Goal: Task Accomplishment & Management: Use online tool/utility

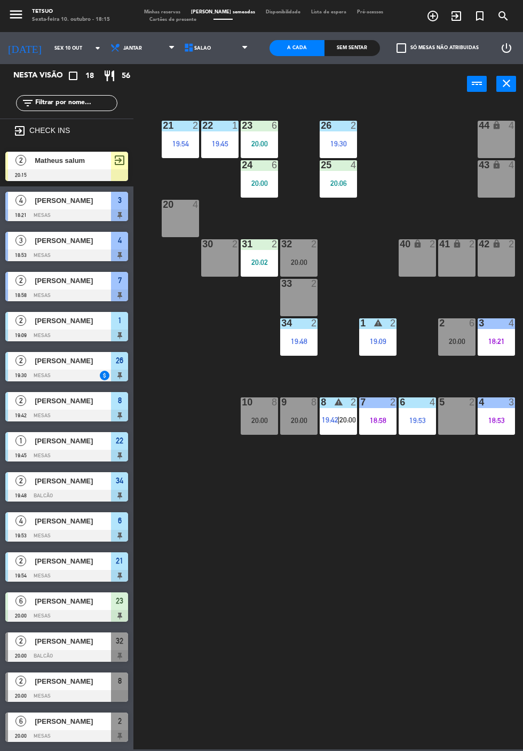
scroll to position [12, 0]
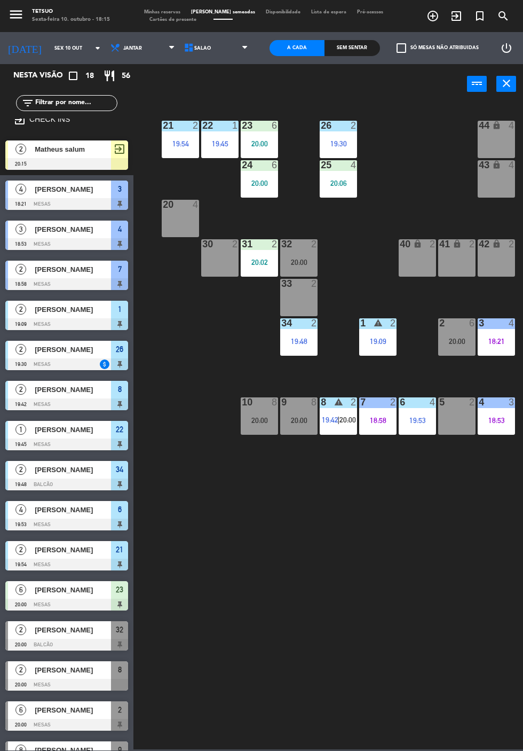
click at [80, 169] on div at bounding box center [66, 164] width 123 height 12
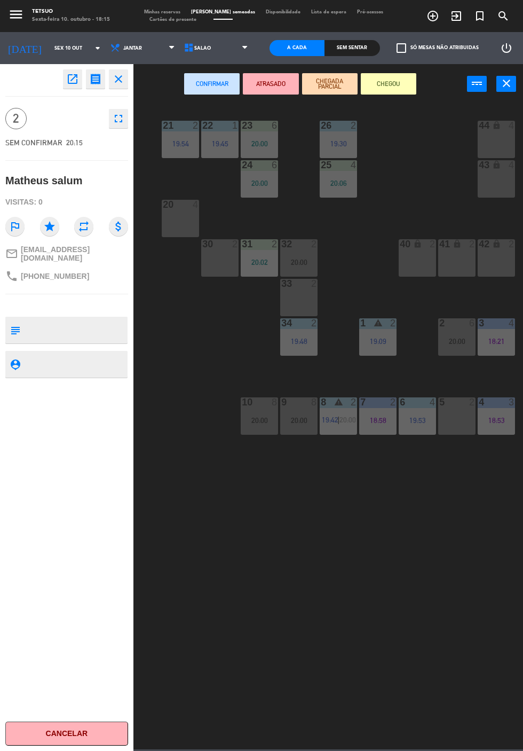
click at [196, 316] on div "21 2 19:54 22 1 19:45 23 6 20:00 26 2 19:30 44 lock 4 24 6 20:00 25 4 20:06 43 …" at bounding box center [331, 425] width 385 height 647
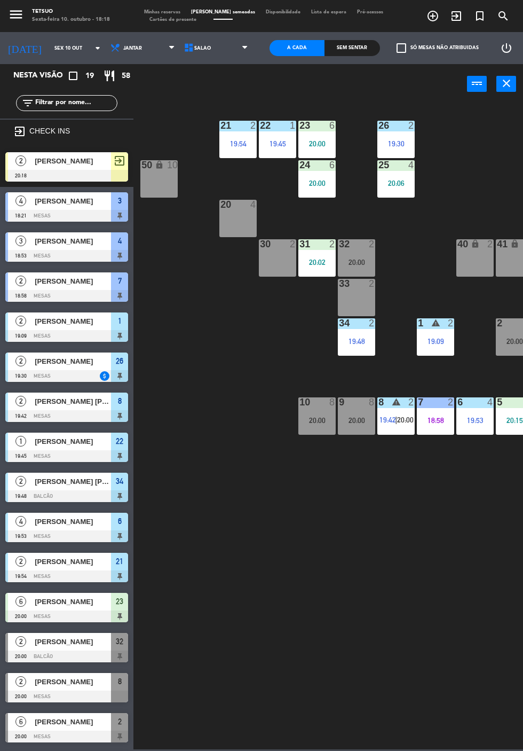
click at [201, 379] on div "21 2 19:54 22 1 19:45 23 6 20:00 26 2 19:30 44 lock 4 24 6 20:00 25 4 20:06 43 …" at bounding box center [331, 425] width 385 height 647
click at [87, 169] on div "Marco machado" at bounding box center [72, 161] width 77 height 18
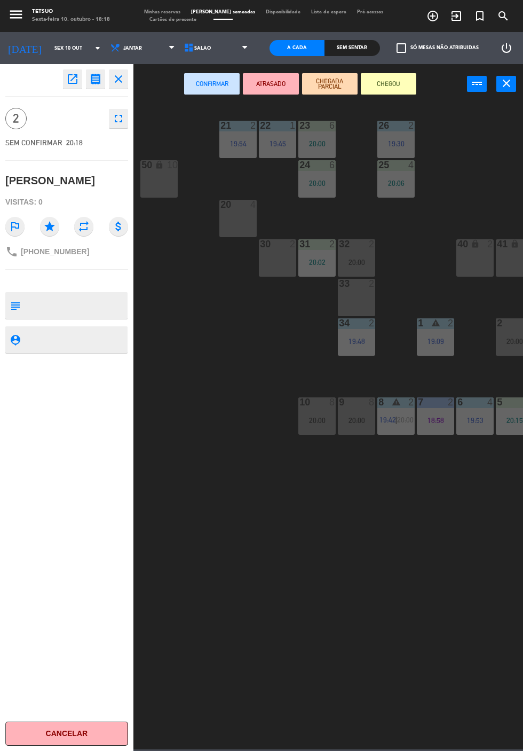
click at [336, 524] on div "21 2 19:54 22 1 19:45 23 6 20:00 26 2 19:30 44 lock 4 24 6 20:00 25 4 20:06 43 …" at bounding box center [331, 425] width 385 height 647
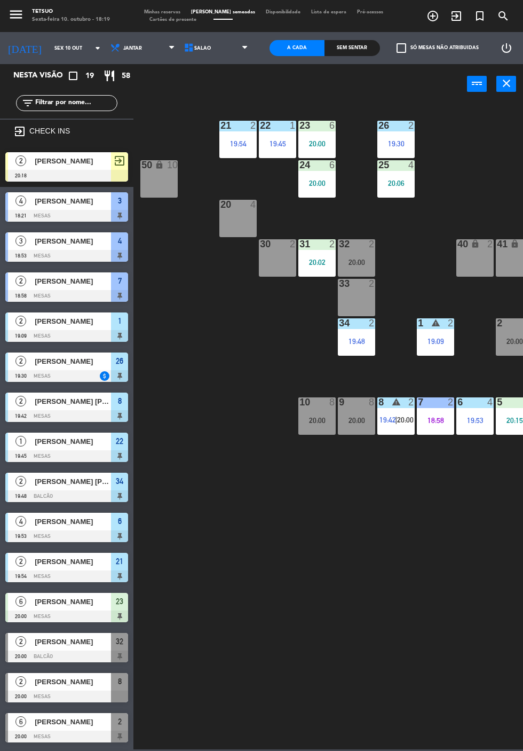
click at [362, 583] on div "21 2 19:54 22 1 19:45 23 6 20:00 26 2 19:30 44 lock 4 24 6 20:00 25 4 20:06 43 …" at bounding box center [331, 425] width 385 height 647
click at [209, 482] on div "21 2 19:54 22 1 19:45 23 6 20:00 26 2 19:30 44 lock 4 24 6 20:00 25 4 20:06 43 …" at bounding box center [331, 425] width 385 height 647
click at [351, 580] on div "21 2 19:54 22 1 19:45 23 6 20:00 26 2 19:30 44 lock 4 24 6 20:00 25 4 20:06 43 …" at bounding box center [331, 425] width 385 height 647
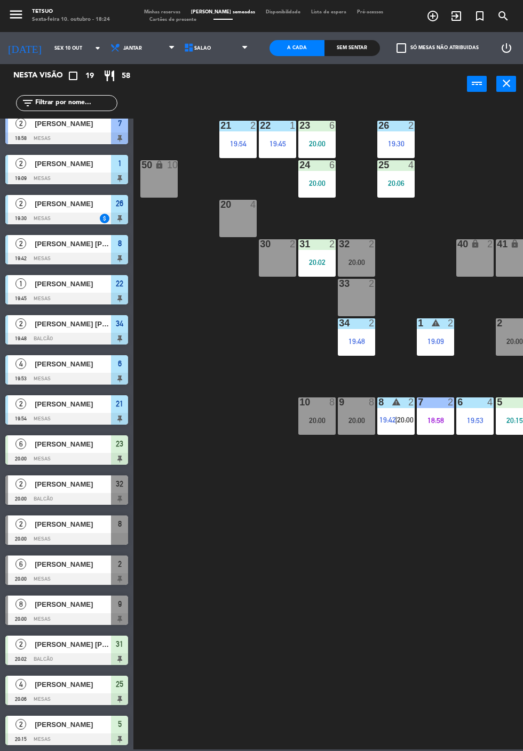
click at [240, 578] on div "21 2 19:54 22 1 19:45 23 6 20:00 26 2 19:30 44 lock 4 24 6 20:00 25 4 20:06 43 …" at bounding box center [331, 425] width 385 height 647
click at [208, 509] on div "21 2 19:54 22 1 19:45 23 6 20:00 26 2 19:30 44 lock 4 24 6 20:00 25 4 20:06 43 …" at bounding box center [331, 425] width 385 height 647
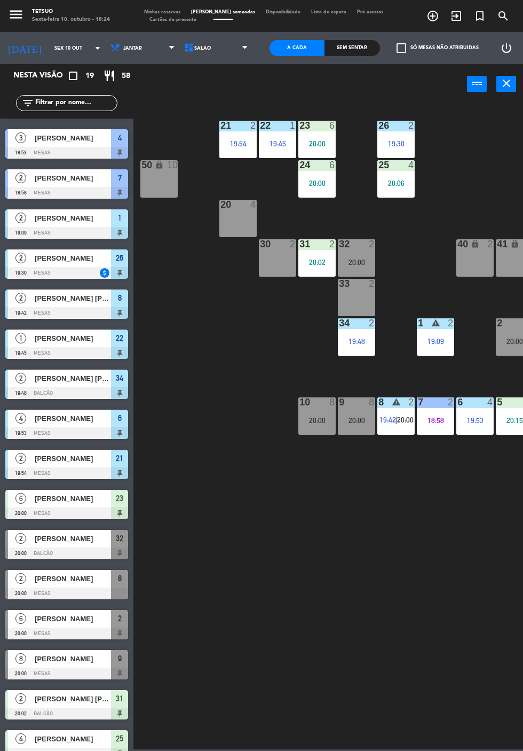
scroll to position [103, 0]
click at [456, 20] on icon "exit_to_app" at bounding box center [456, 16] width 13 height 13
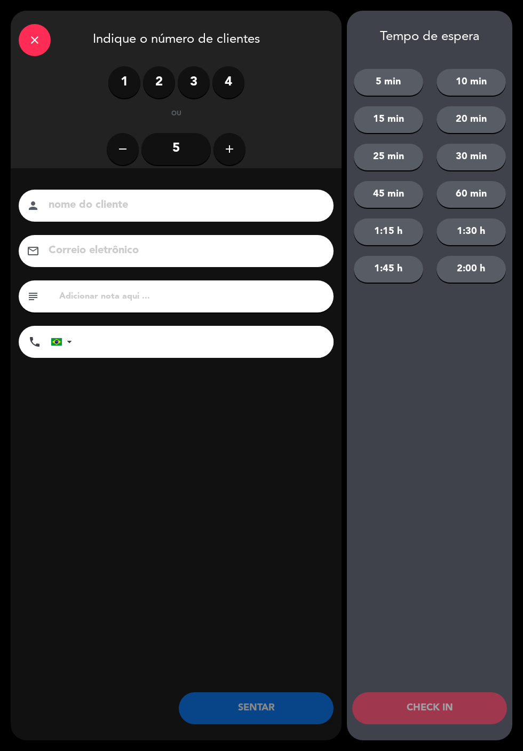
click at [236, 144] on icon "add" at bounding box center [229, 149] width 13 height 13
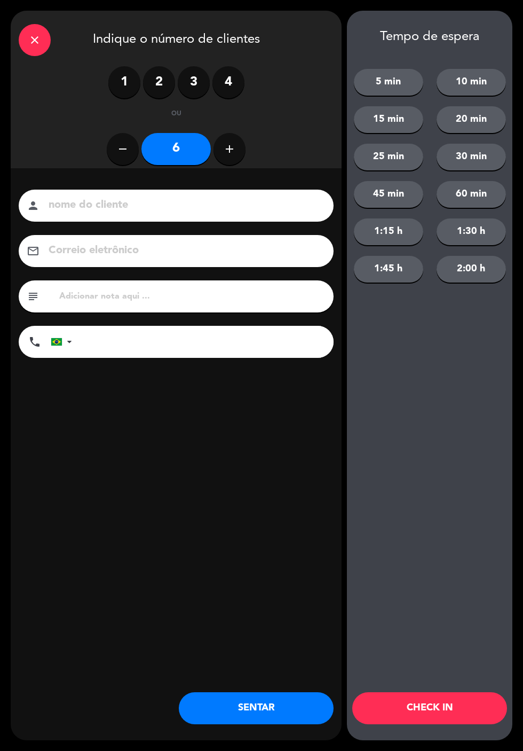
click at [122, 149] on icon "remove" at bounding box center [122, 149] width 13 height 13
type input "5"
click at [168, 152] on input "5" at bounding box center [176, 149] width 69 height 32
click at [219, 197] on input at bounding box center [184, 205] width 272 height 19
click at [212, 208] on input at bounding box center [184, 205] width 272 height 19
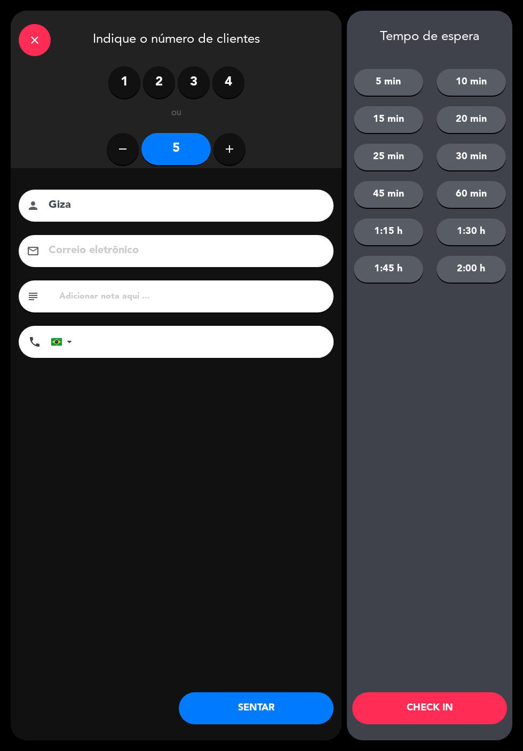
click at [146, 210] on input "Giza" at bounding box center [184, 205] width 272 height 19
type input "Giza melo"
click at [201, 345] on input "tel" at bounding box center [208, 342] width 251 height 32
type input "62981179706"
click at [176, 256] on input at bounding box center [184, 250] width 272 height 19
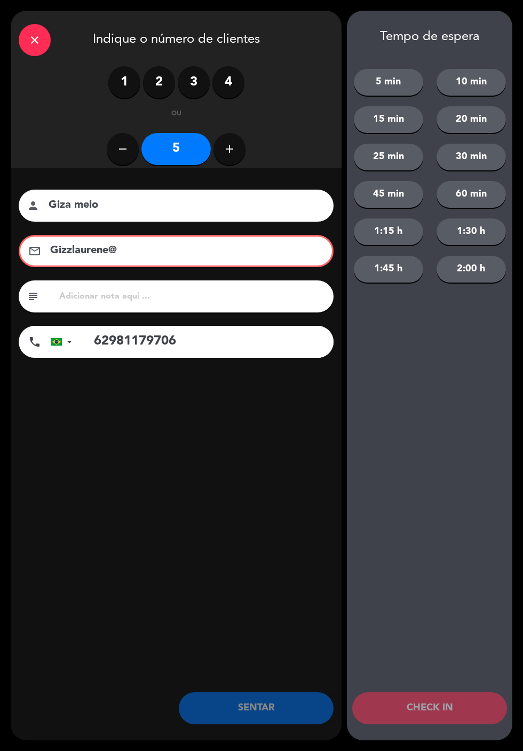
click at [185, 256] on input "Gizzlaurene@" at bounding box center [183, 250] width 269 height 19
click at [189, 257] on input "Gizalaurene@" at bounding box center [183, 250] width 269 height 19
click at [219, 259] on input "Gizalaurene@gmail.com" at bounding box center [183, 250] width 269 height 19
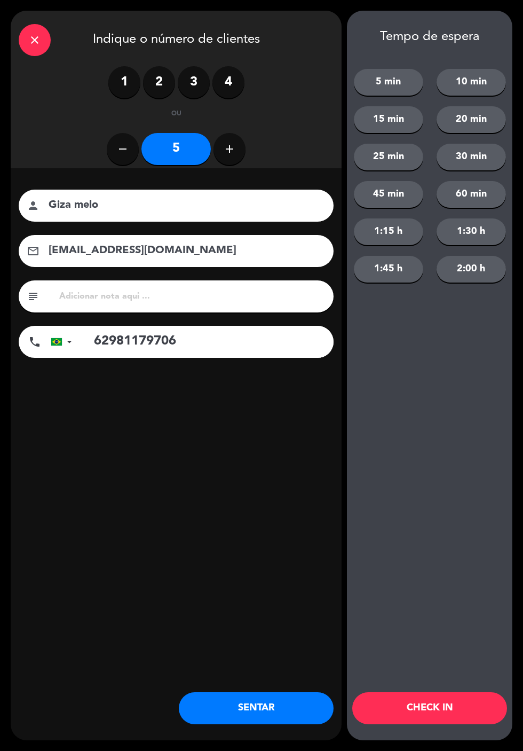
type input "gizalaurene@gmail.com"
click at [336, 380] on div "nome do cliente person Giza melo Correio eletrônico email gizalaurene@gmail.com…" at bounding box center [176, 291] width 331 height 246
click at [272, 708] on button "SENTAR" at bounding box center [256, 708] width 155 height 32
